Goal: Complete application form

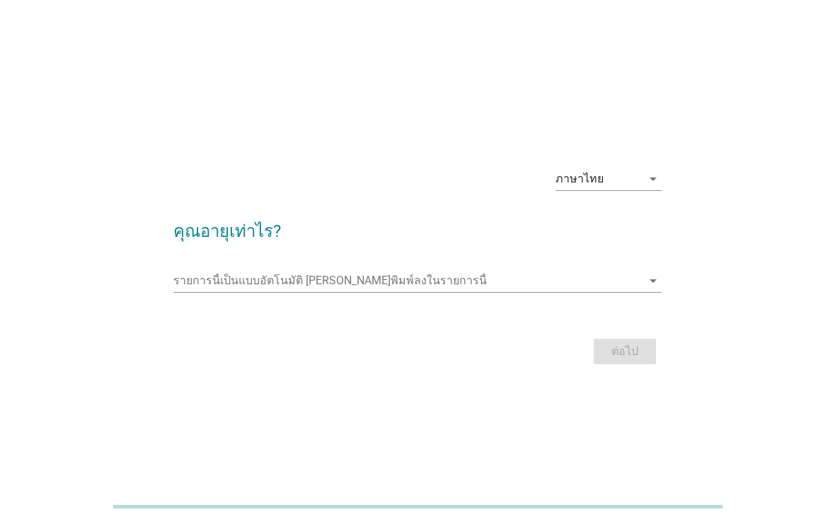
click at [444, 292] on input "รายการนี้เป็นแบบอัตโนมัติ คุณสามารถพิมพ์ลงในรายการนี้" at bounding box center [407, 281] width 469 height 23
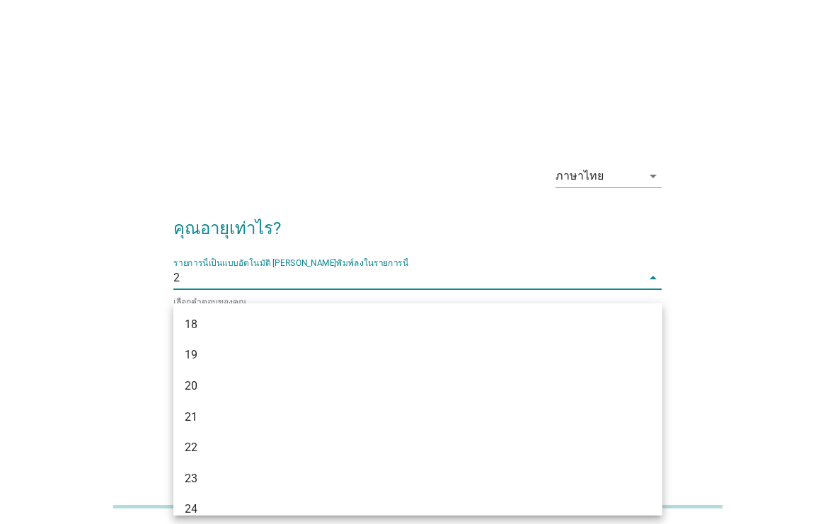
type input "20"
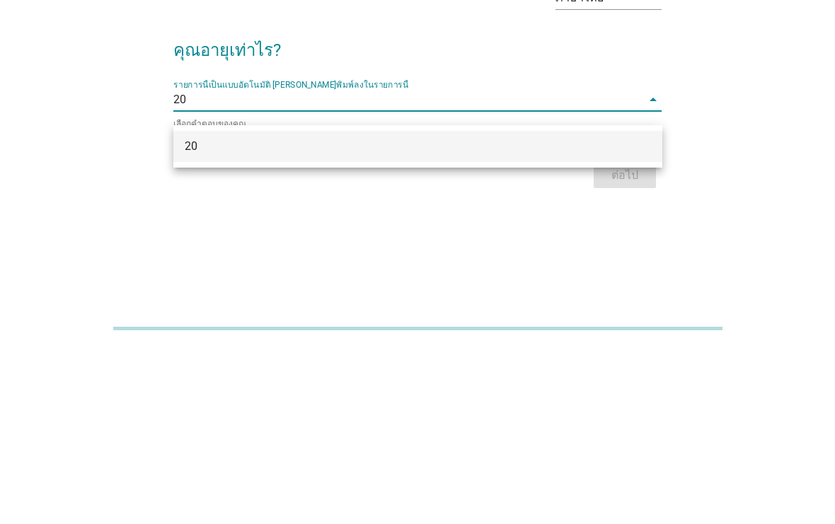
scroll to position [60, 0]
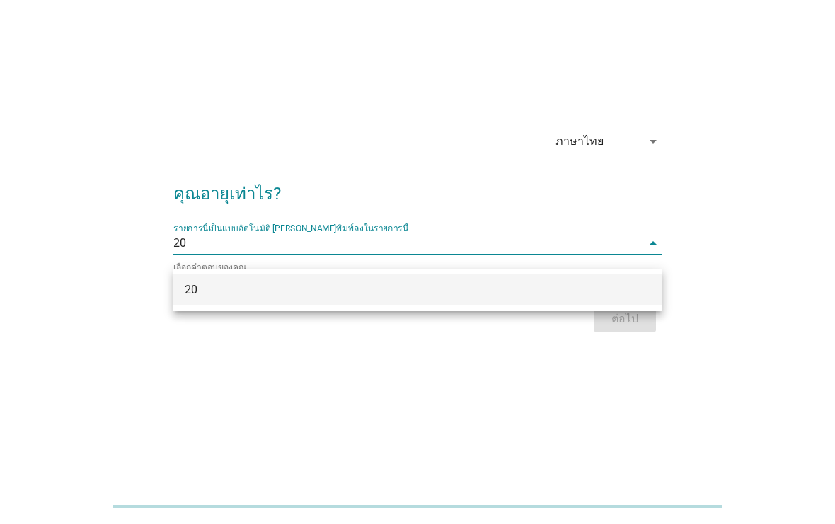
click at [644, 275] on div "20" at bounding box center [417, 290] width 489 height 31
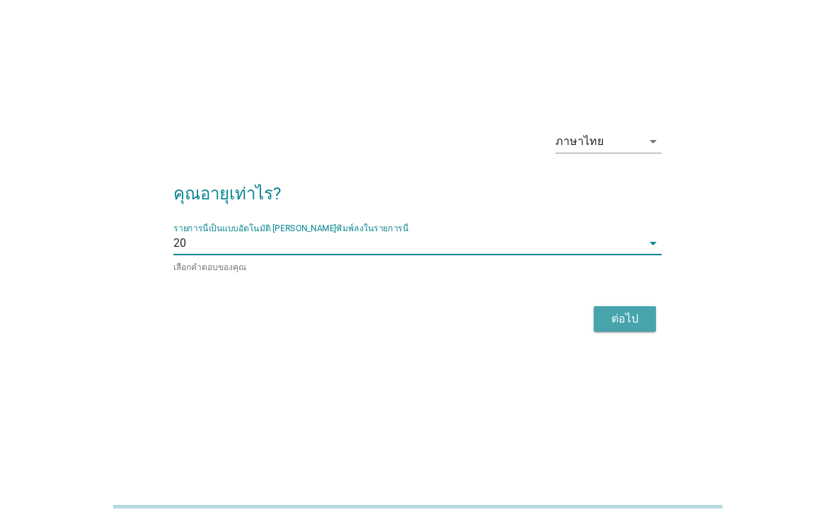
click at [646, 306] on button "ต่อไป" at bounding box center [625, 318] width 62 height 25
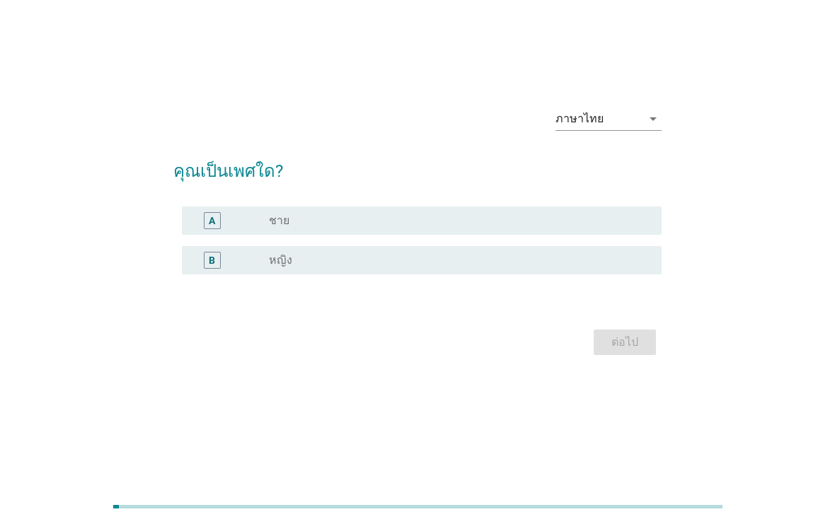
scroll to position [0, 0]
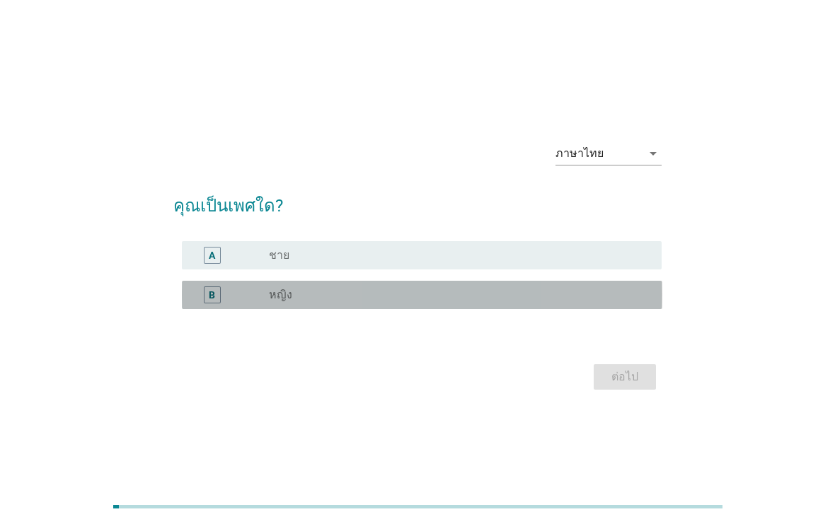
click at [561, 302] on div "radio_button_unchecked หญิง" at bounding box center [454, 295] width 370 height 14
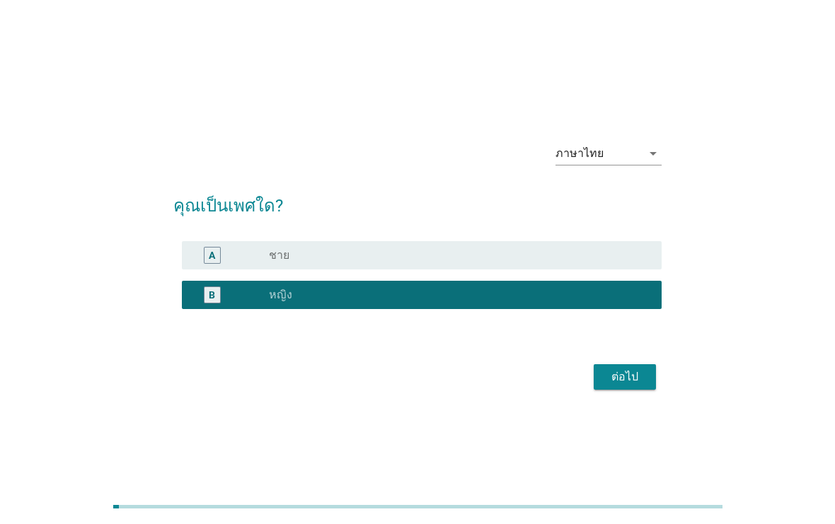
click at [643, 383] on div "ต่อไป" at bounding box center [625, 377] width 40 height 17
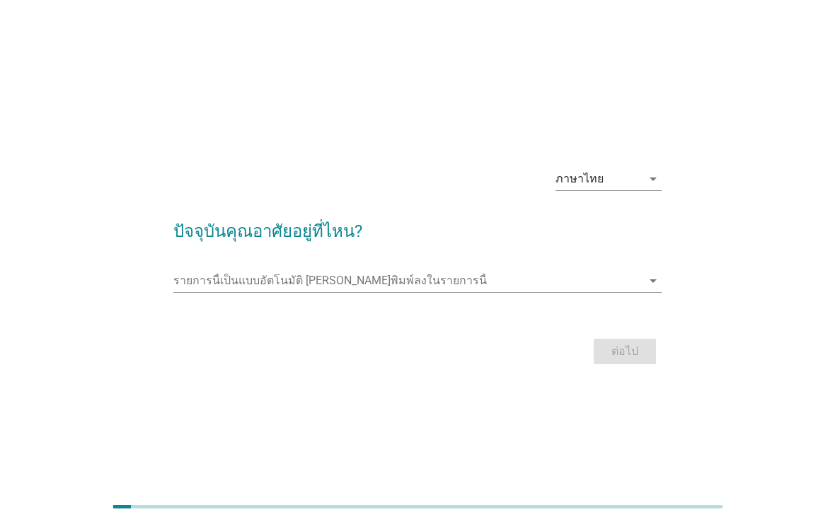
click at [613, 292] on input "รายการนี้เป็นแบบอัตโนมัติ คุณสามารถพิมพ์ลงในรายการนี้" at bounding box center [407, 281] width 469 height 23
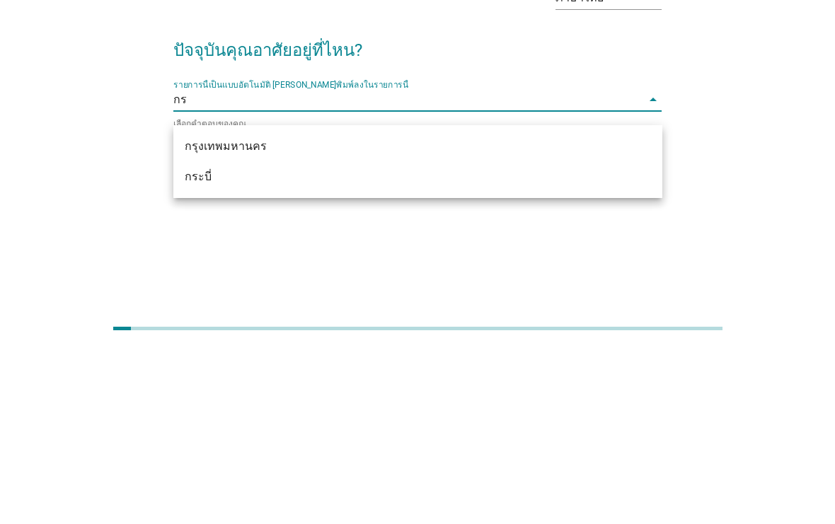
type input "กรุ"
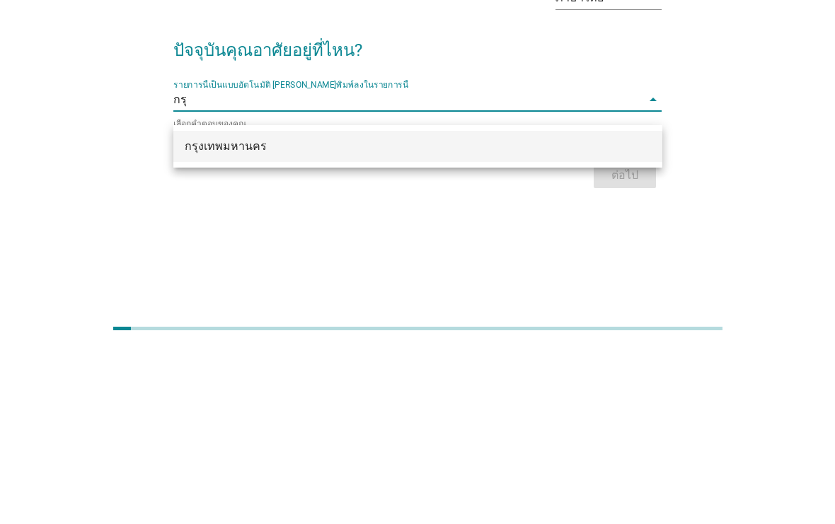
click at [606, 309] on div "กรุงเทพมหานคร" at bounding box center [417, 324] width 489 height 31
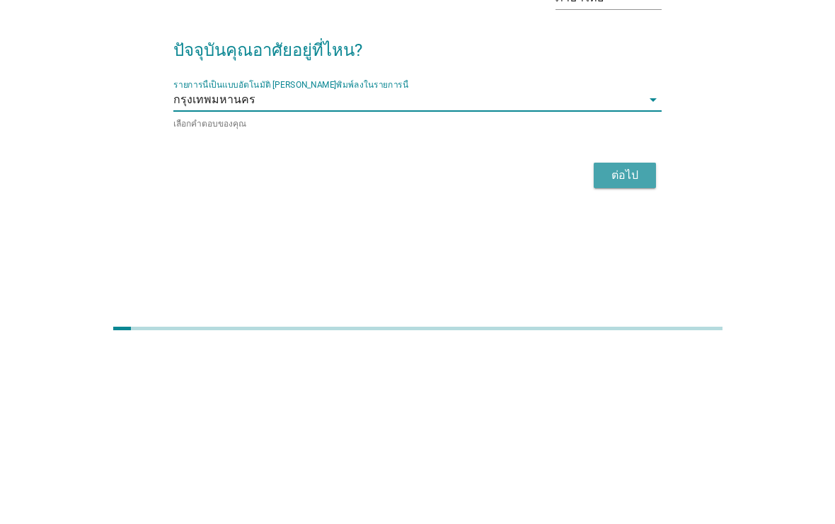
click at [640, 345] on div "ต่อไป" at bounding box center [625, 353] width 40 height 17
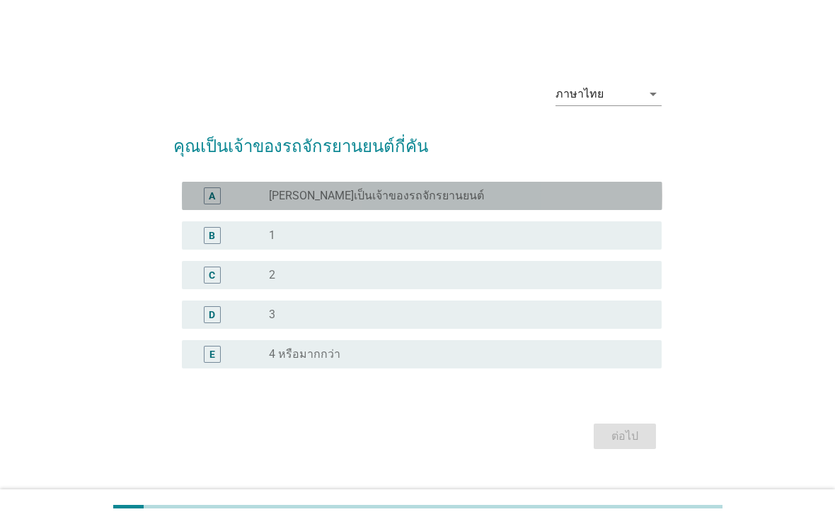
click at [618, 210] on div "A radio_button_unchecked [PERSON_NAME]เป็นเจ้าของรถจักรยานยนต์" at bounding box center [422, 196] width 480 height 28
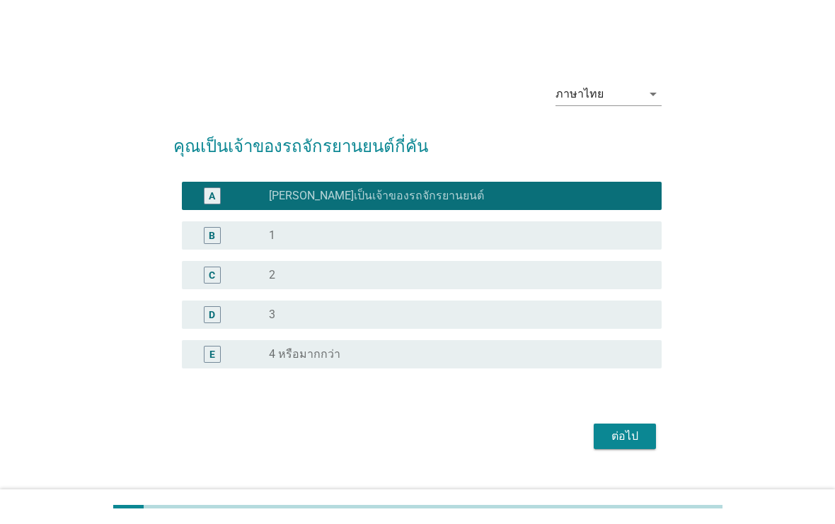
click at [627, 440] on div "ต่อไป" at bounding box center [625, 436] width 40 height 17
